Goal: Task Accomplishment & Management: Manage account settings

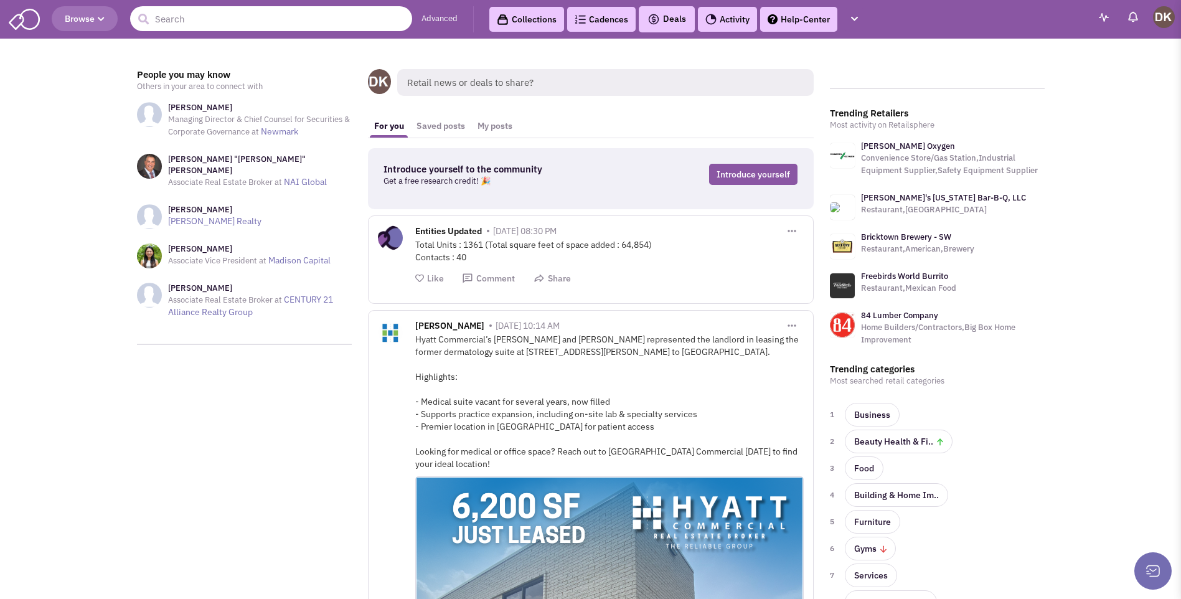
click at [244, 21] on input "text" at bounding box center [271, 18] width 282 height 25
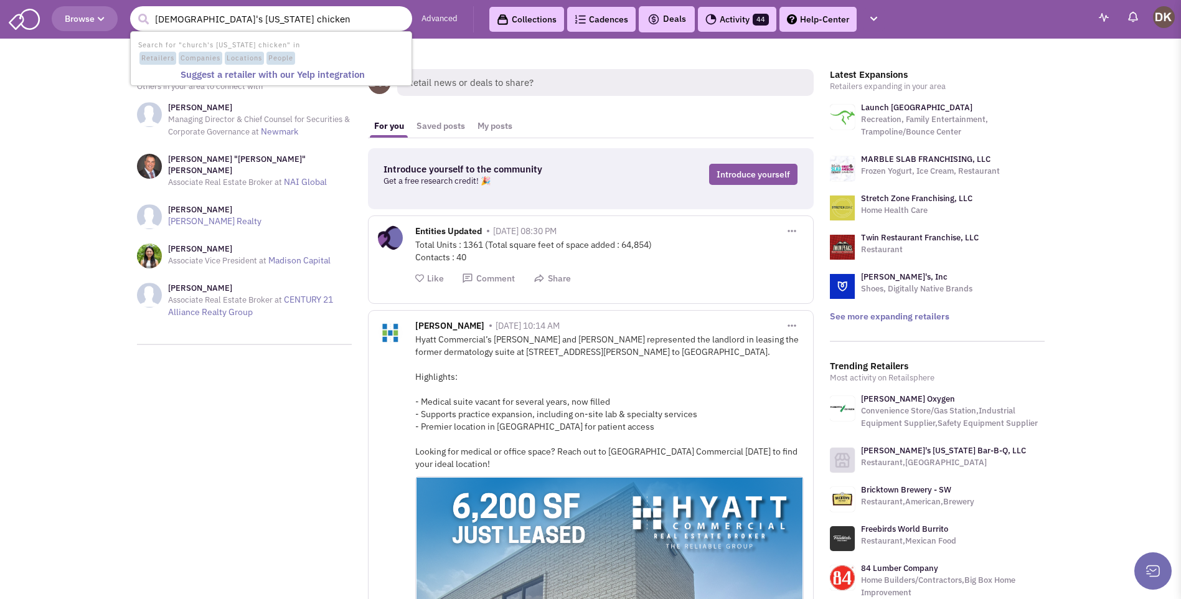
type input "[DEMOGRAPHIC_DATA]'s [US_STATE] chicken"
click at [134, 10] on button "submit" at bounding box center [143, 19] width 19 height 19
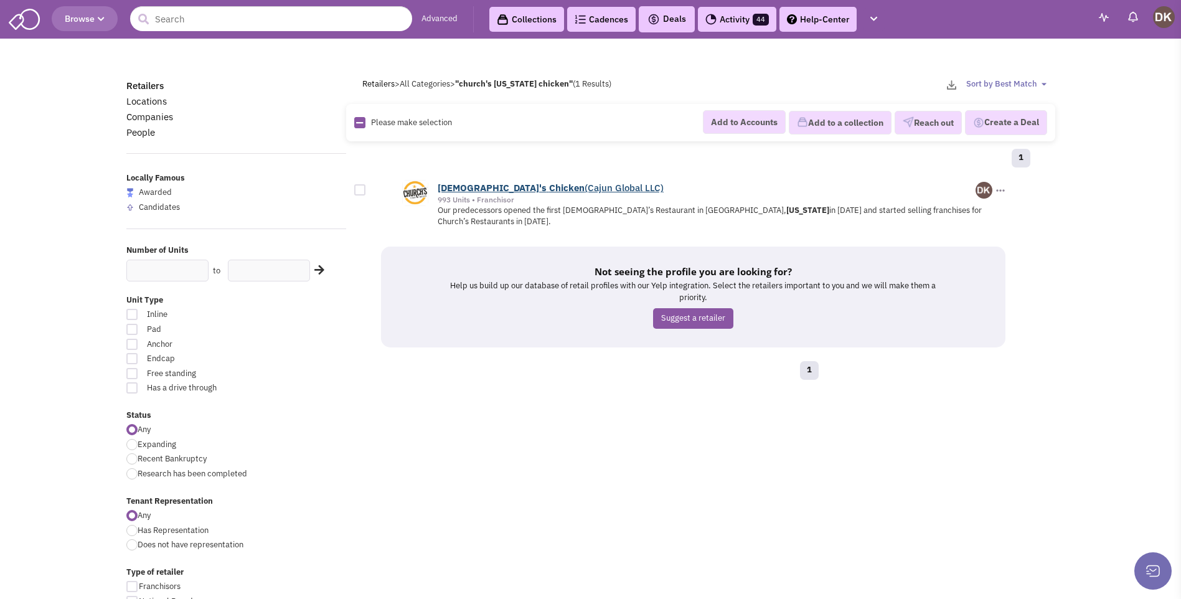
click at [549, 190] on b "Chicken" at bounding box center [566, 188] width 35 height 12
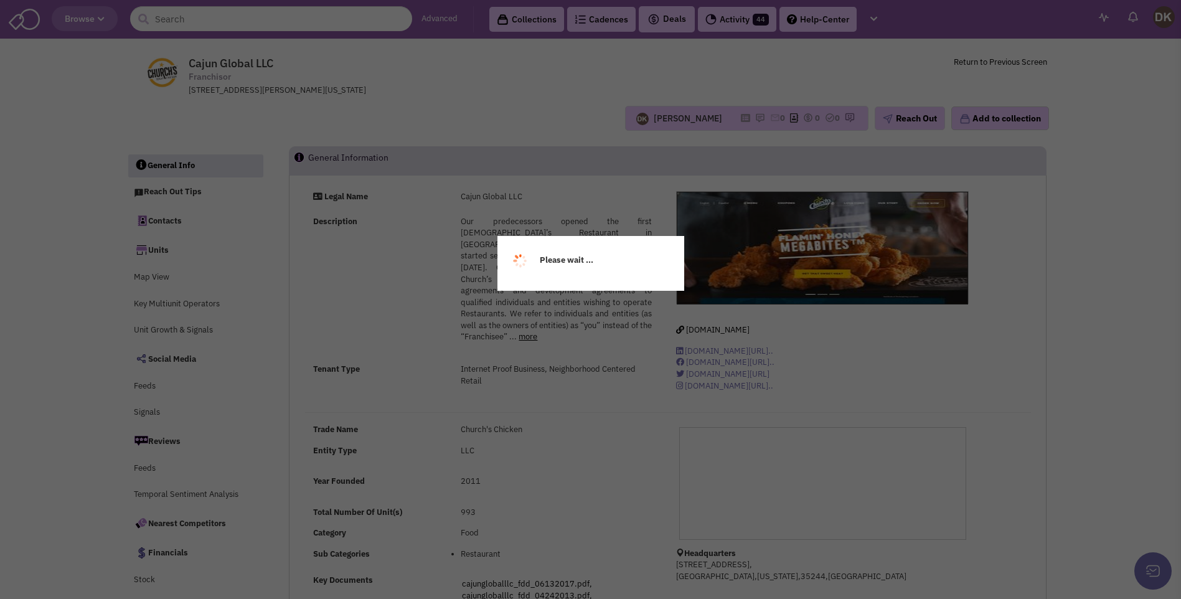
select select
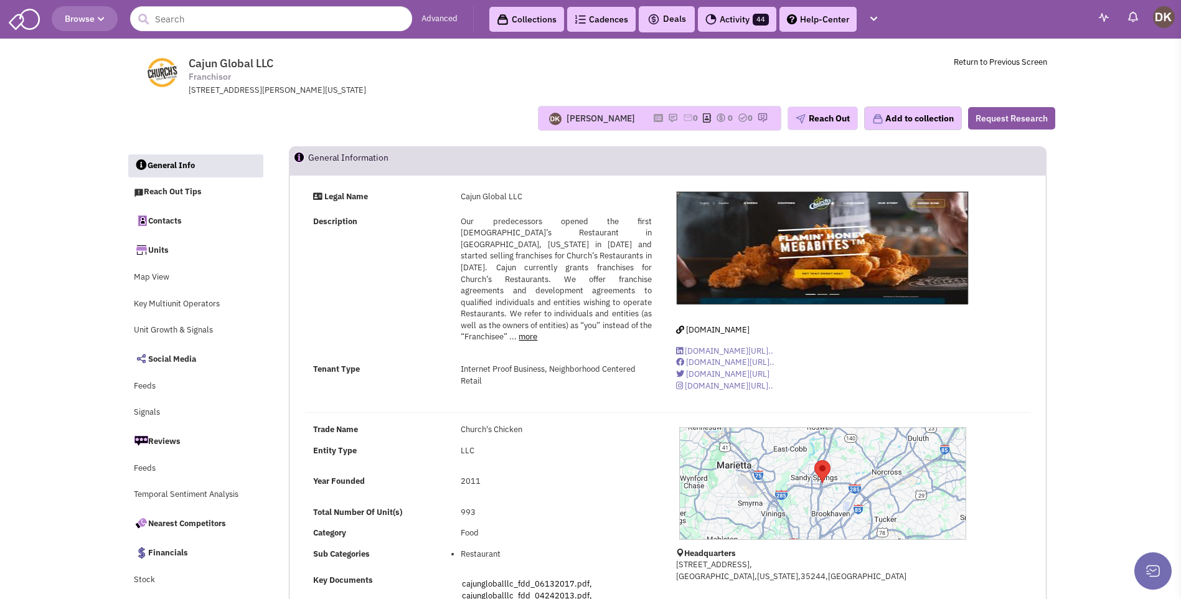
select select
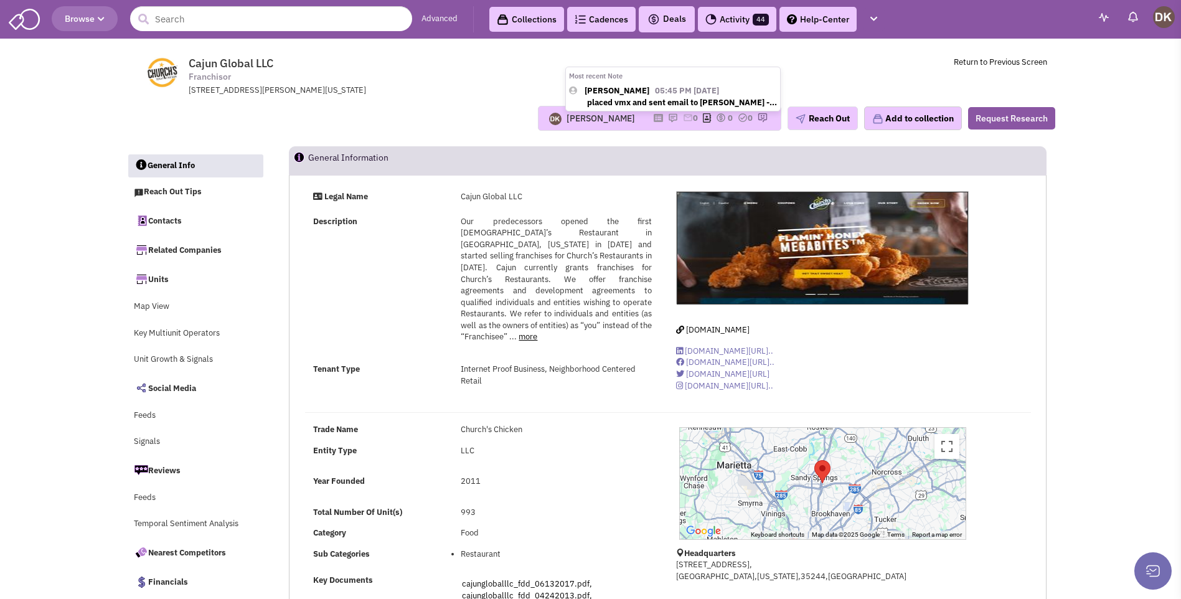
click at [668, 118] on img at bounding box center [673, 118] width 10 height 10
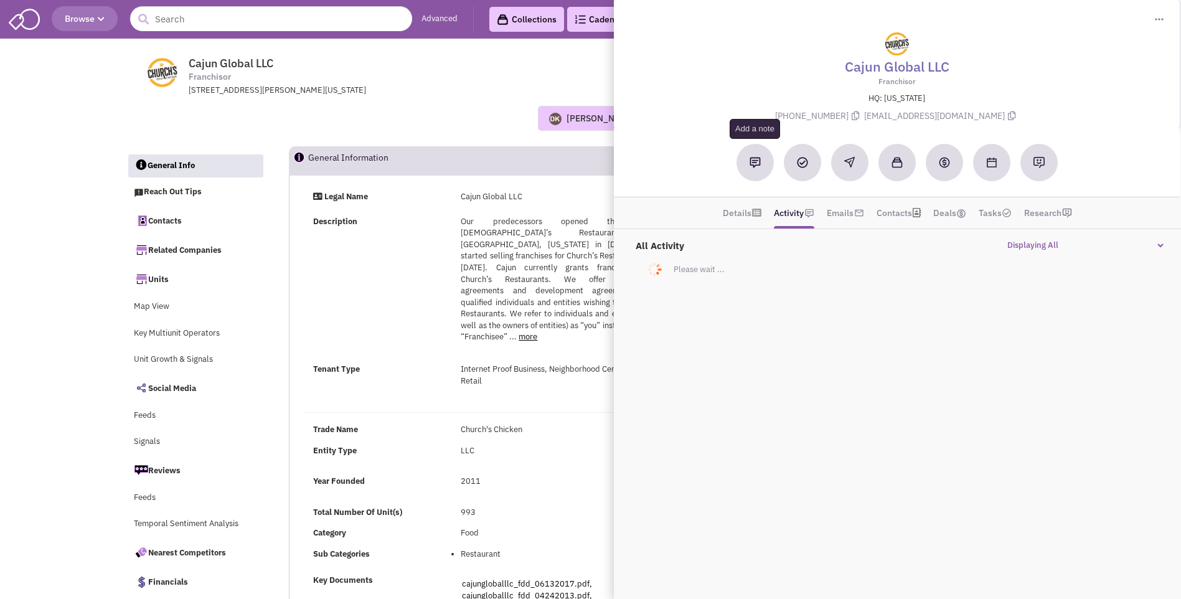
click at [753, 166] on img at bounding box center [754, 162] width 11 height 11
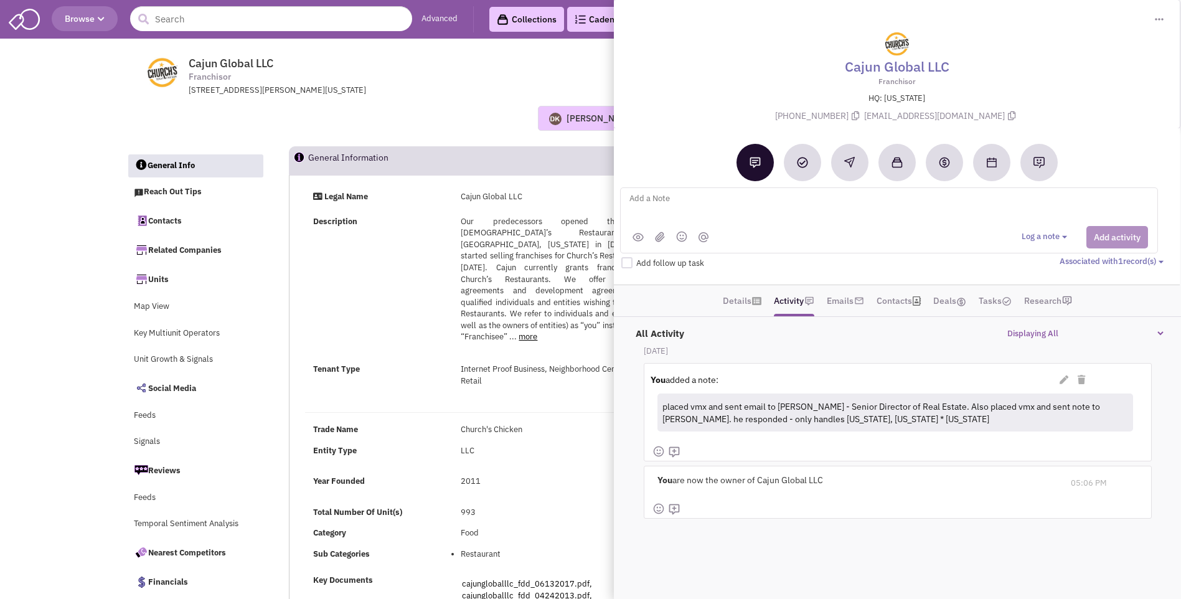
click at [649, 202] on textarea at bounding box center [782, 208] width 308 height 34
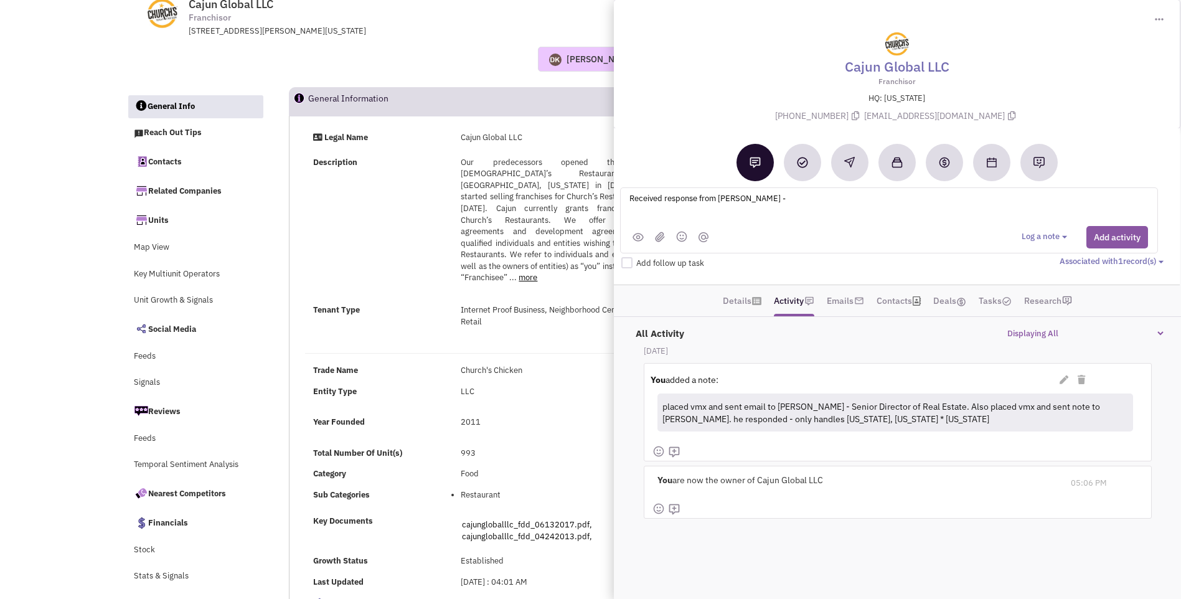
scroll to position [124, 0]
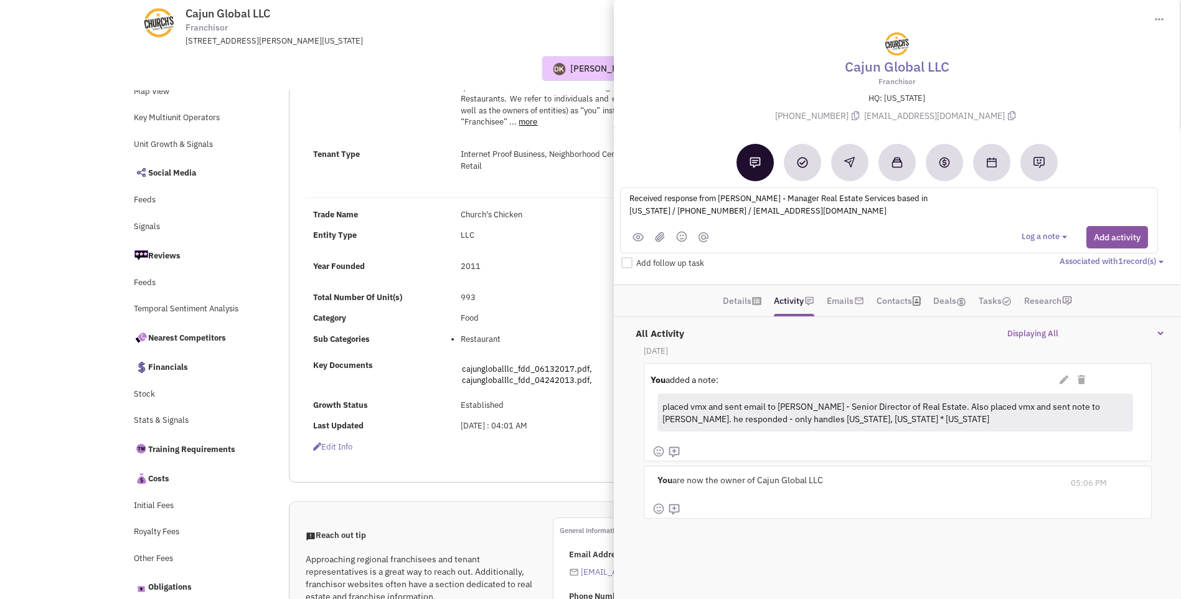
click at [818, 221] on textarea "Received response from Tammy Mitchell - Manager Real Estate Services based in G…" at bounding box center [782, 208] width 308 height 34
drag, startPoint x: 720, startPoint y: 199, endPoint x: 833, endPoint y: 216, distance: 114.5
click at [833, 216] on textarea "Received response from Tammy Mitchell - Manager Real Estate Services based in G…" at bounding box center [782, 208] width 308 height 34
type textarea "Received response from Tammy Mitchell - Manager Real Estate Services based in G…"
drag, startPoint x: 768, startPoint y: 209, endPoint x: 957, endPoint y: 195, distance: 189.7
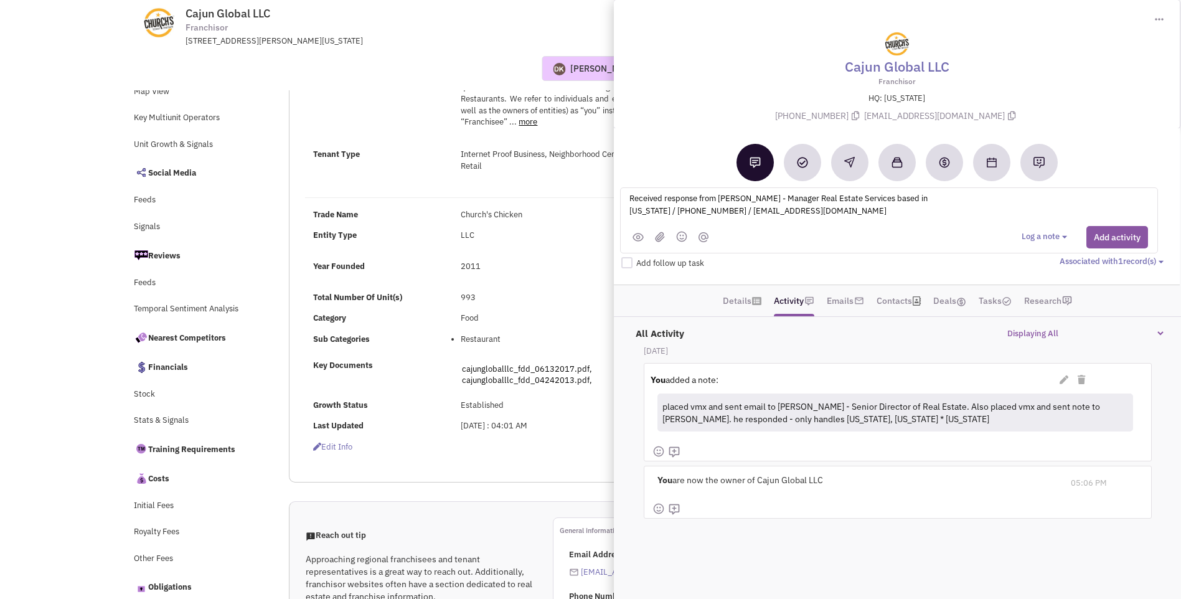
click at [957, 195] on div "Received response from Tammy Mitchell - Manager Real Estate Services based in G…" at bounding box center [799, 208] width 342 height 34
click at [1118, 243] on button "Add activity" at bounding box center [1117, 237] width 62 height 22
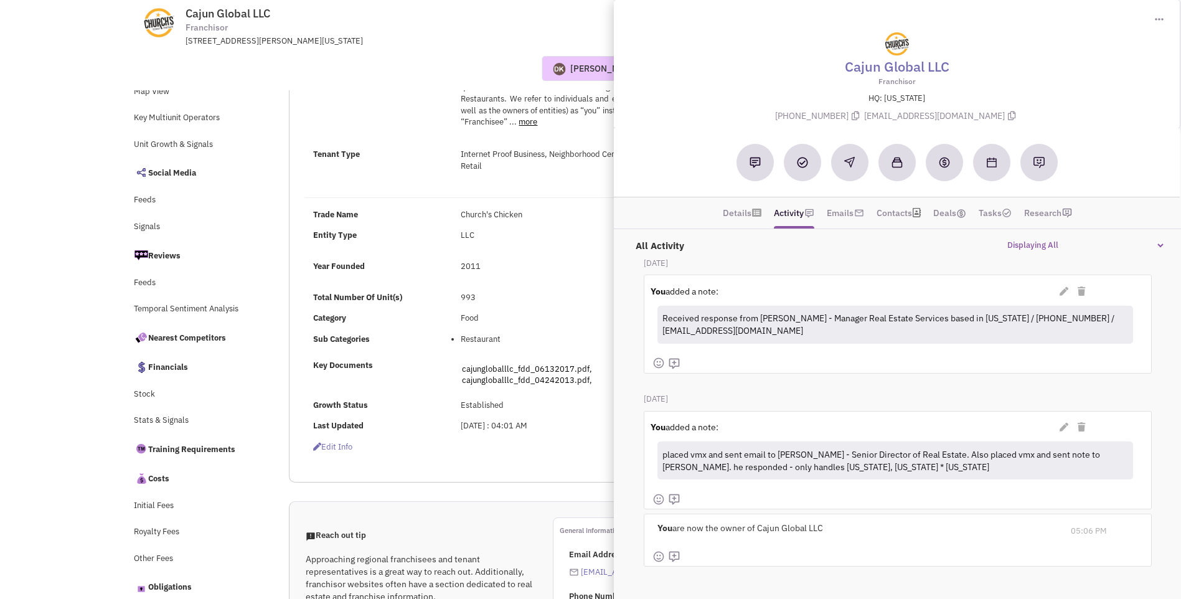
click at [579, 255] on div "Trade Name Church's Chicken Entity Type LLC Year Founded 2011 Category" at bounding box center [482, 325] width 371 height 232
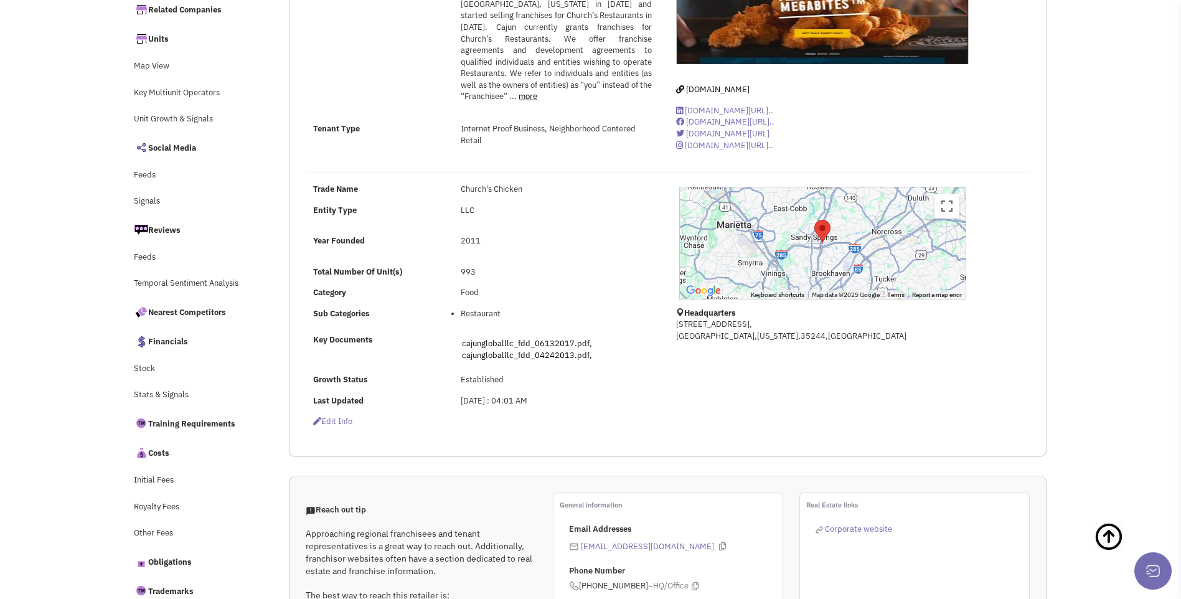
scroll to position [0, 0]
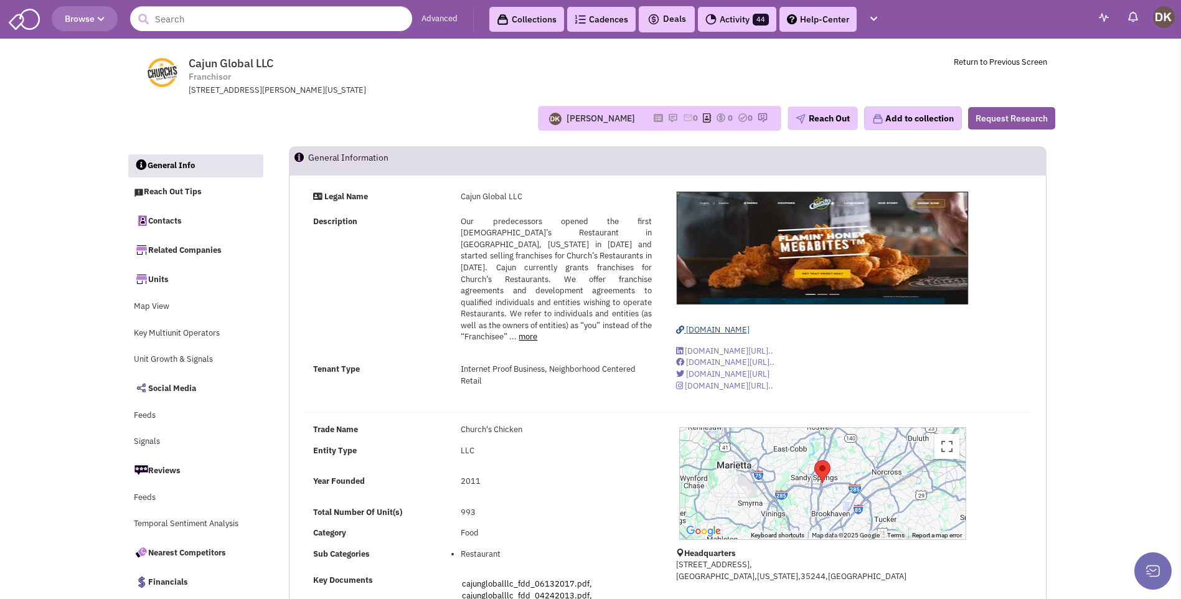
click at [732, 332] on span "www.churchs.com" at bounding box center [717, 329] width 63 height 11
